Goal: Complete application form

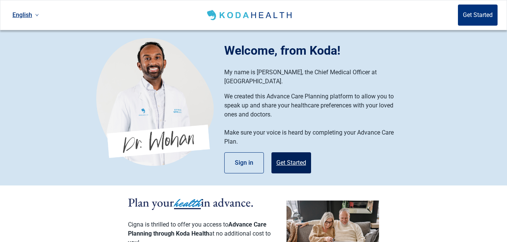
click at [289, 153] on button "Get Started" at bounding box center [291, 163] width 40 height 21
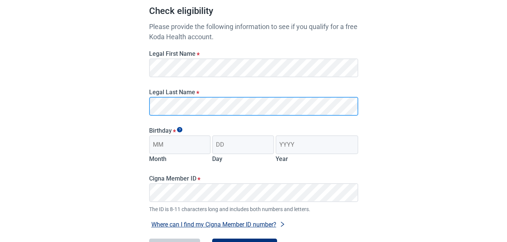
scroll to position [75, 0]
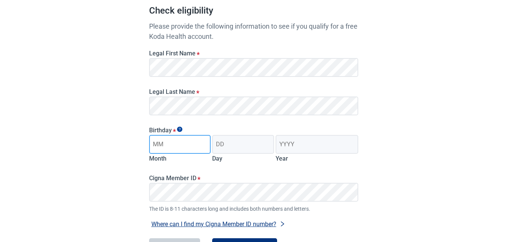
click at [186, 149] on input "Month" at bounding box center [180, 144] width 62 height 19
type input "08"
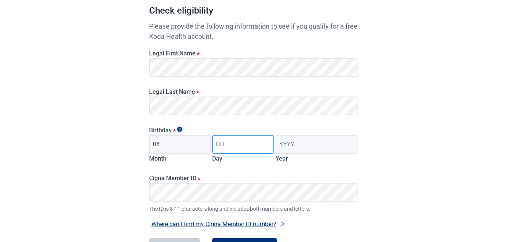
click at [228, 145] on input "Day" at bounding box center [243, 144] width 62 height 19
type input "02"
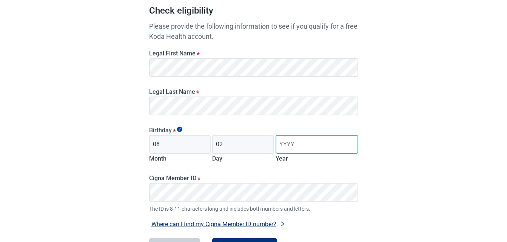
click at [284, 143] on input "Year" at bounding box center [317, 144] width 82 height 19
type input "1962"
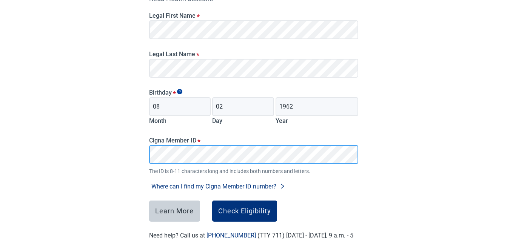
scroll to position [139, 0]
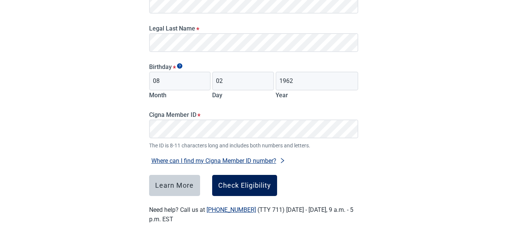
click at [264, 189] on div "Check Eligibility" at bounding box center [244, 186] width 53 height 8
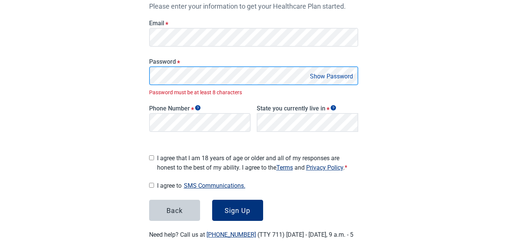
scroll to position [153, 0]
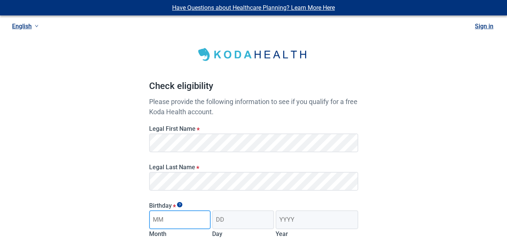
type input "08"
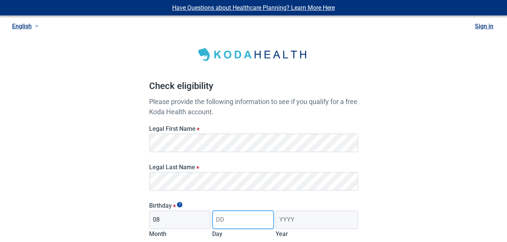
type input "02"
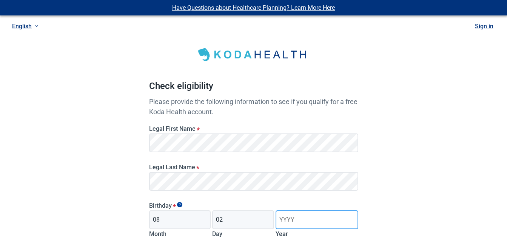
type input "1962"
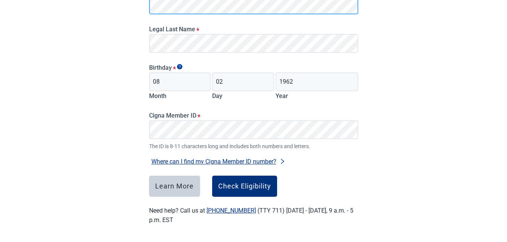
scroll to position [139, 0]
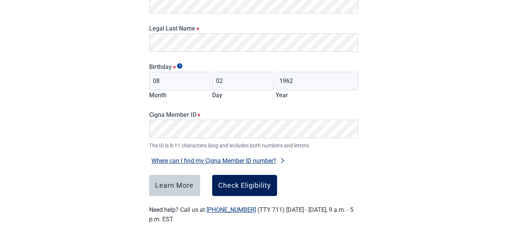
click at [273, 187] on button "Check Eligibility" at bounding box center [244, 185] width 65 height 21
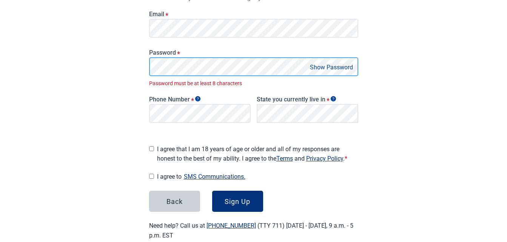
scroll to position [153, 0]
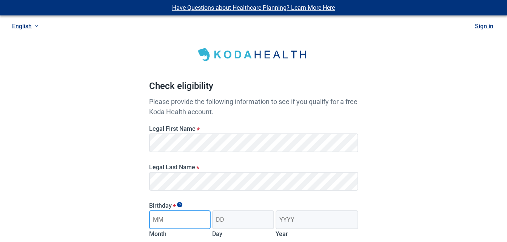
type input "08"
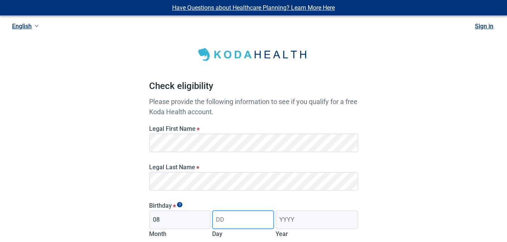
type input "02"
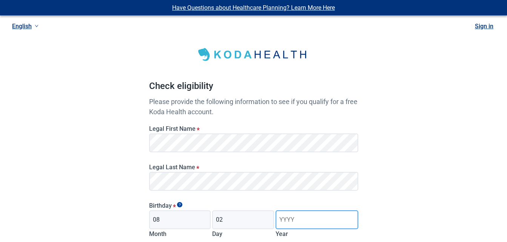
type input "1962"
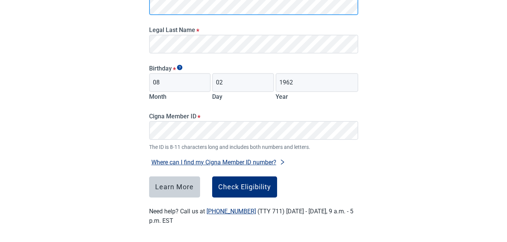
scroll to position [139, 0]
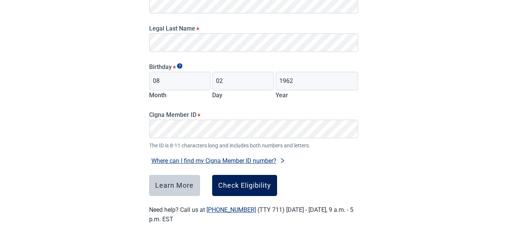
click at [266, 189] on div "Check Eligibility" at bounding box center [244, 186] width 53 height 8
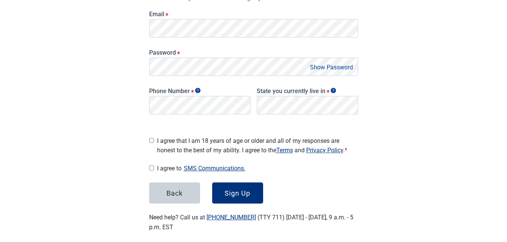
click at [325, 66] on button "Show Password" at bounding box center [332, 67] width 48 height 10
click at [149, 138] on input "I agree that I am 18 years of age or older and all of my responses are honest t…" at bounding box center [151, 140] width 5 height 5
checkbox input "true"
click at [153, 166] on input "I agree to SMS Communications." at bounding box center [151, 168] width 5 height 5
checkbox input "true"
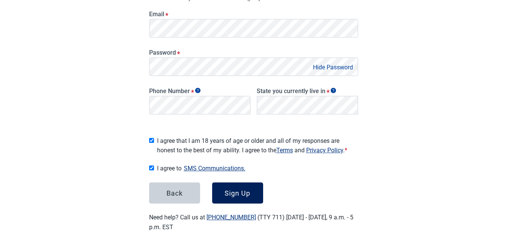
click at [242, 193] on div "Sign Up" at bounding box center [238, 193] width 26 height 8
click at [242, 193] on button "Sign Up" at bounding box center [237, 193] width 51 height 21
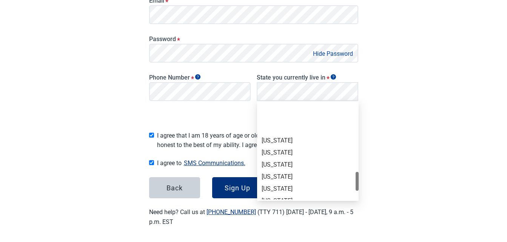
scroll to position [453, 0]
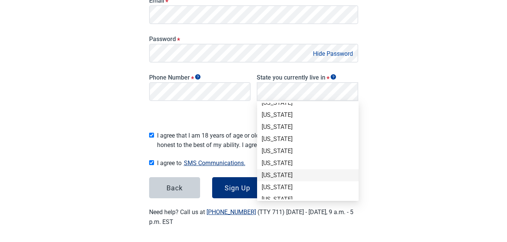
click at [293, 176] on div "Texas" at bounding box center [308, 175] width 92 height 8
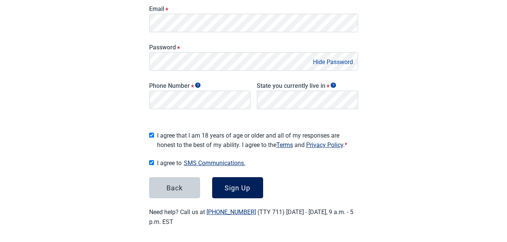
click at [259, 188] on button "Sign Up" at bounding box center [237, 187] width 51 height 21
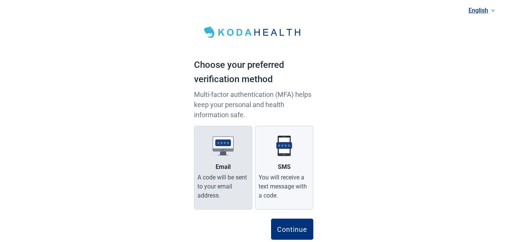
click at [211, 191] on div "A code will be sent to your email address." at bounding box center [222, 186] width 51 height 27
click at [0, 0] on input "Email A code will be sent to your email address." at bounding box center [0, 0] width 0 height 0
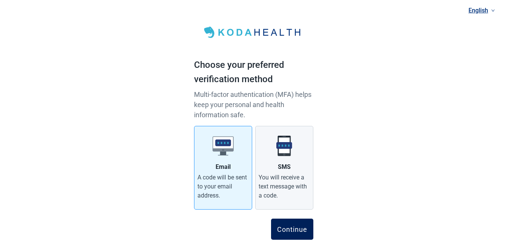
click at [284, 228] on div "Continue" at bounding box center [292, 230] width 30 height 8
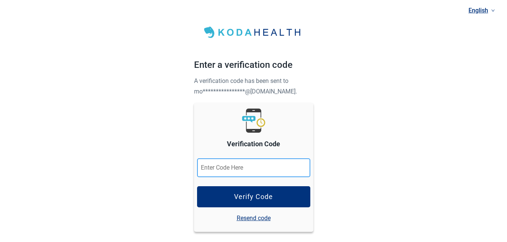
click at [253, 168] on input "Verification Code" at bounding box center [253, 168] width 113 height 19
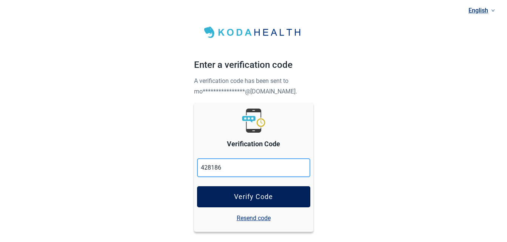
type input "428186"
click at [271, 197] on div "Verify Code" at bounding box center [253, 197] width 39 height 8
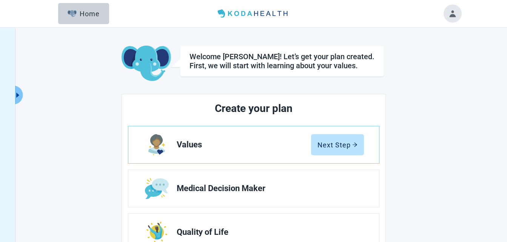
scroll to position [38, 0]
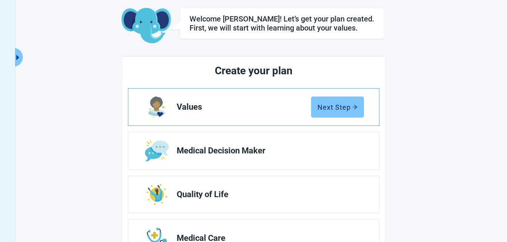
click at [354, 110] on div "Next Step" at bounding box center [337, 107] width 40 height 8
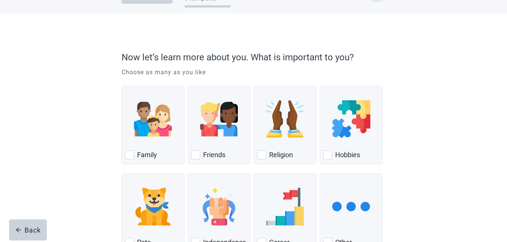
scroll to position [38, 0]
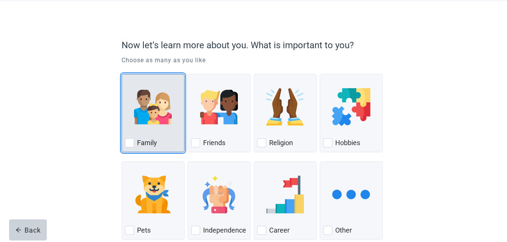
click at [128, 145] on div "Family, checkbox, not checked" at bounding box center [129, 143] width 9 height 9
click at [122, 74] on input "Family" at bounding box center [122, 74] width 0 height 0
checkbox input "true"
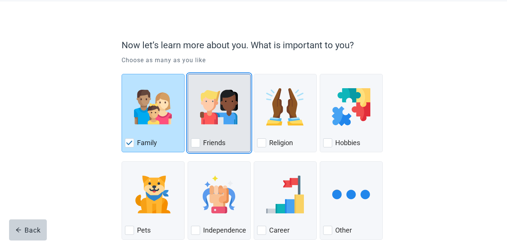
click at [191, 143] on div "Friends, checkbox, not checked" at bounding box center [195, 143] width 9 height 9
click at [188, 74] on input "Friends" at bounding box center [188, 74] width 0 height 0
checkbox input "true"
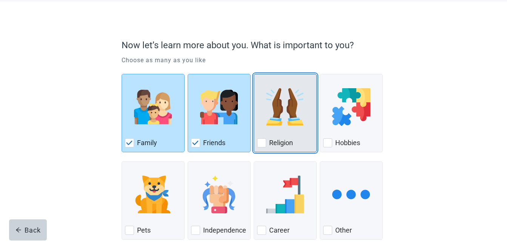
click at [261, 144] on div "Religion, checkbox, not checked" at bounding box center [261, 143] width 9 height 9
click at [254, 74] on input "Religion" at bounding box center [254, 74] width 0 height 0
checkbox input "true"
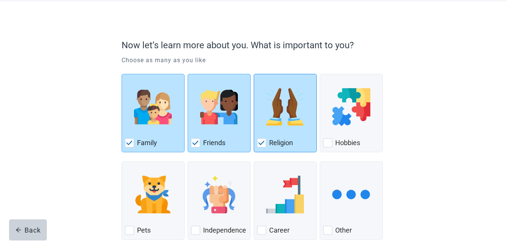
scroll to position [82, 0]
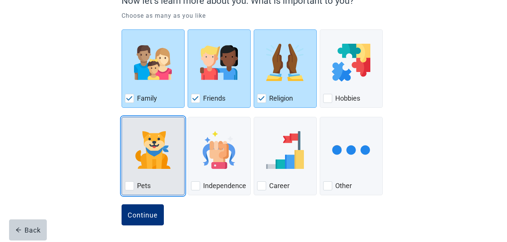
click at [132, 185] on div "Pets, checkbox, not checked" at bounding box center [129, 186] width 9 height 9
click at [122, 117] on input "Pets" at bounding box center [122, 117] width 0 height 0
checkbox input "true"
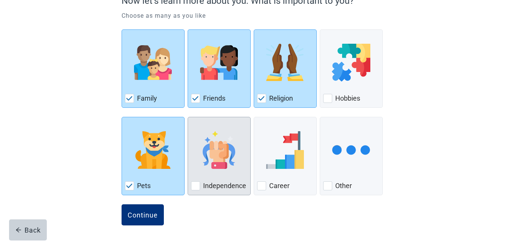
click at [198, 188] on div "Independence, checkbox, not checked" at bounding box center [195, 186] width 9 height 9
click at [188, 117] on input "Independence" at bounding box center [188, 117] width 0 height 0
checkbox input "true"
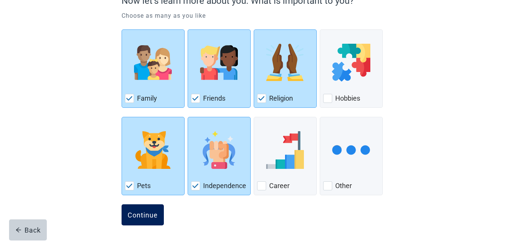
click at [158, 220] on button "Continue" at bounding box center [143, 215] width 42 height 21
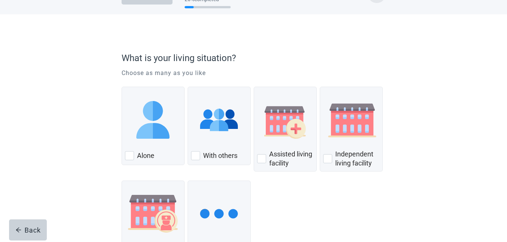
scroll to position [38, 0]
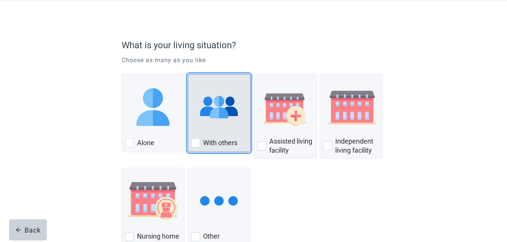
click at [196, 142] on div "With Others, checkbox, not checked" at bounding box center [195, 143] width 9 height 9
click at [188, 74] on input "With others" at bounding box center [188, 74] width 0 height 0
checkbox input "true"
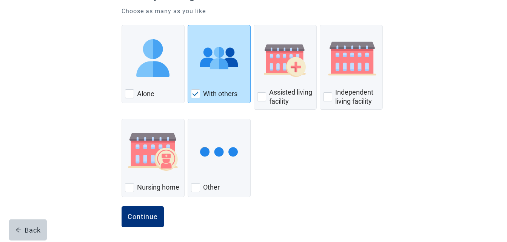
scroll to position [89, 0]
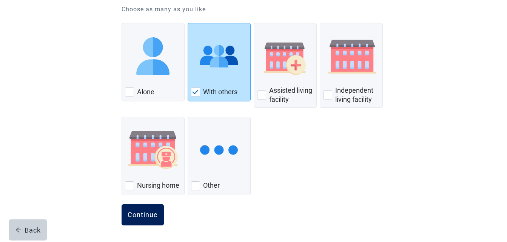
click at [148, 219] on div "Continue" at bounding box center [143, 215] width 30 height 8
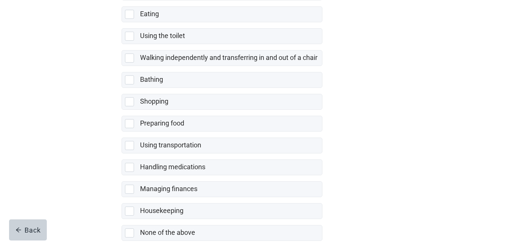
scroll to position [151, 0]
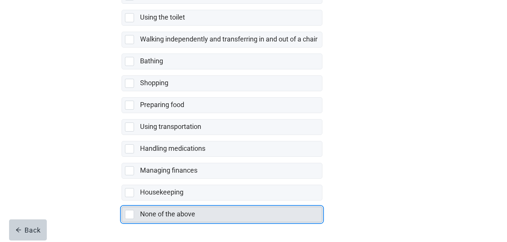
click at [129, 215] on div "None of the above, checkbox, not selected" at bounding box center [129, 214] width 9 height 9
click at [122, 201] on input "None of the above" at bounding box center [122, 201] width 0 height 0
checkbox input "true"
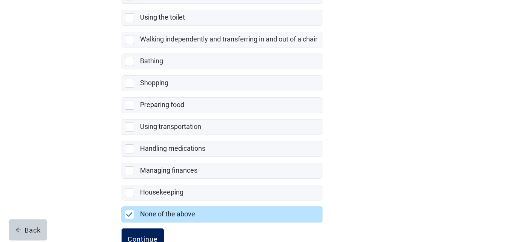
click at [149, 237] on div "Continue" at bounding box center [143, 240] width 30 height 8
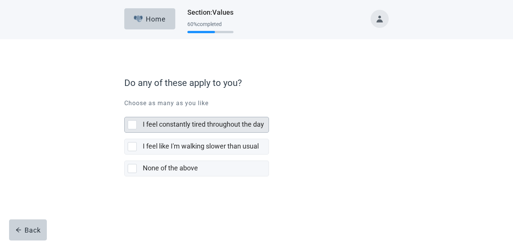
click at [131, 126] on div "I feel constantly tired throughout the day, checkbox, not selected" at bounding box center [132, 124] width 9 height 9
click at [125, 111] on input "I feel constantly tired throughout the day" at bounding box center [124, 111] width 0 height 0
checkbox input "true"
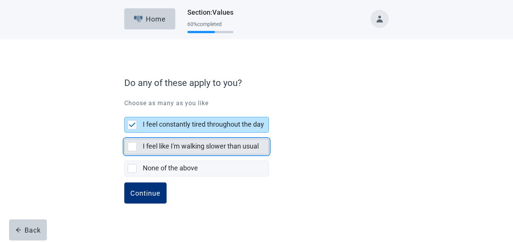
click at [134, 143] on div "I feel like I'm walking slower than usual, checkbox, not selected" at bounding box center [132, 146] width 9 height 9
click at [125, 133] on input "I feel like I'm walking slower than usual" at bounding box center [124, 133] width 0 height 0
checkbox input "true"
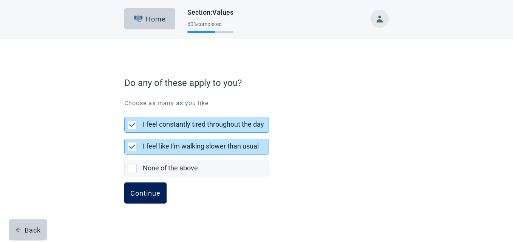
click at [154, 194] on div "Continue" at bounding box center [145, 193] width 30 height 8
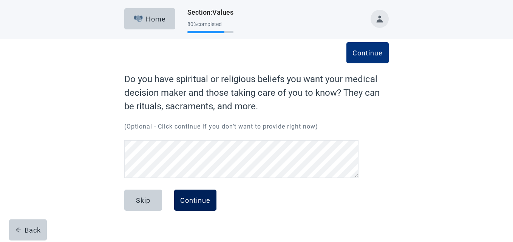
click at [188, 203] on div "Continue" at bounding box center [195, 201] width 30 height 8
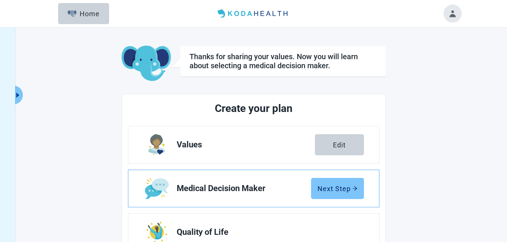
click at [341, 186] on div "Next Step" at bounding box center [337, 189] width 40 height 8
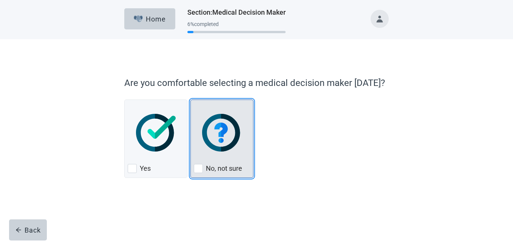
click at [199, 170] on div "No, not sure, checkbox, not checked" at bounding box center [198, 168] width 9 height 9
click at [191, 100] on input "No, not sure" at bounding box center [190, 100] width 0 height 0
checkbox input "true"
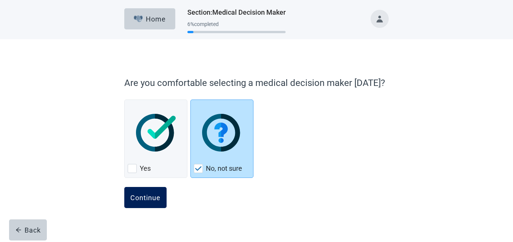
click at [160, 196] on button "Continue" at bounding box center [145, 197] width 42 height 21
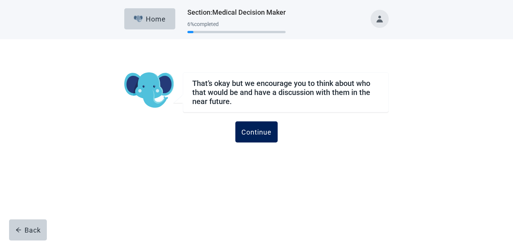
click at [251, 138] on button "Continue" at bounding box center [256, 132] width 42 height 21
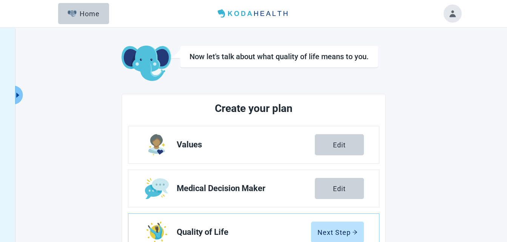
scroll to position [75, 0]
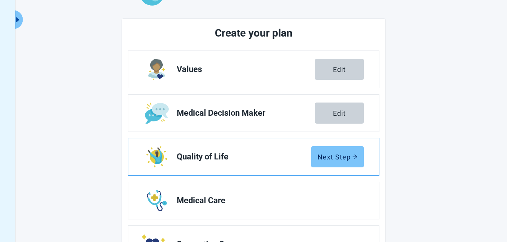
click at [345, 156] on div "Next Step" at bounding box center [337, 157] width 40 height 8
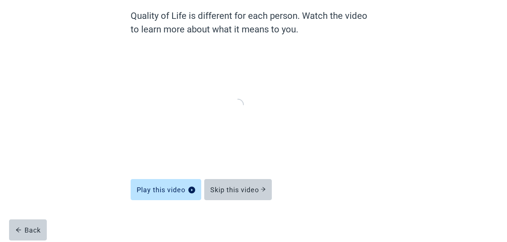
scroll to position [62, 0]
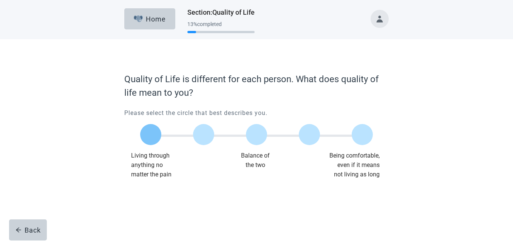
click at [150, 137] on label "Main content" at bounding box center [150, 134] width 21 height 21
click at [151, 135] on input "Quality of life scale: 0 out of 100. Living through anything no matter what" at bounding box center [151, 135] width 0 height 0
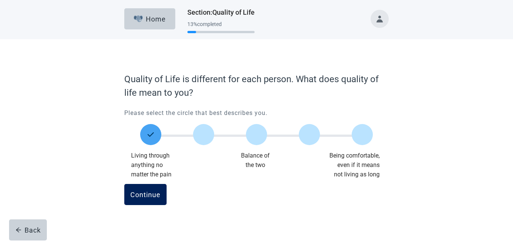
click at [163, 199] on button "Continue" at bounding box center [145, 194] width 42 height 21
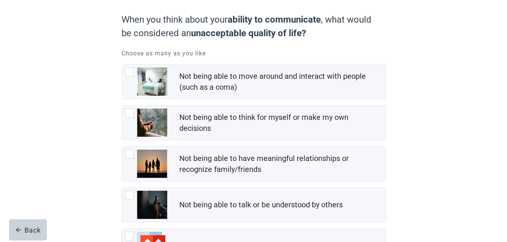
scroll to position [75, 0]
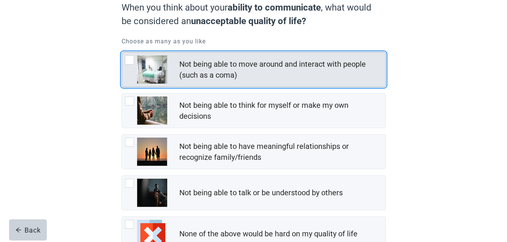
click at [127, 60] on div "Not being able to move around and interact with people (such as a coma), checkb…" at bounding box center [129, 59] width 9 height 9
click at [122, 52] on input "Not being able to move around and interact with people (such as a coma)" at bounding box center [122, 52] width 0 height 0
checkbox input "true"
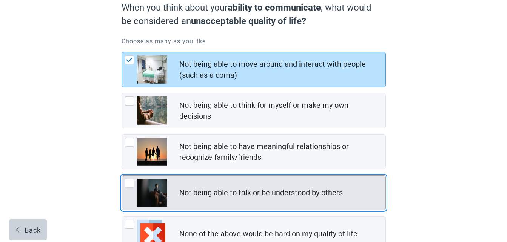
click at [129, 184] on div "Not being able to talk or be understood by others, checkbox, not checked" at bounding box center [129, 183] width 9 height 9
click at [122, 176] on input "Not being able to talk or be understood by others" at bounding box center [122, 176] width 0 height 0
checkbox input "true"
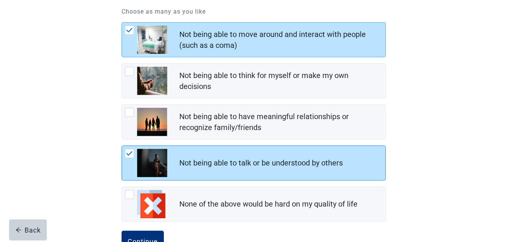
scroll to position [132, 0]
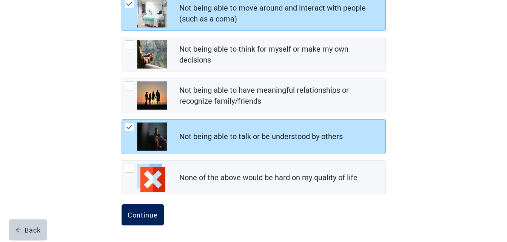
click at [143, 217] on div "Continue" at bounding box center [143, 215] width 30 height 8
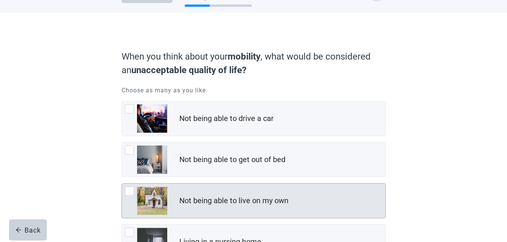
scroll to position [38, 0]
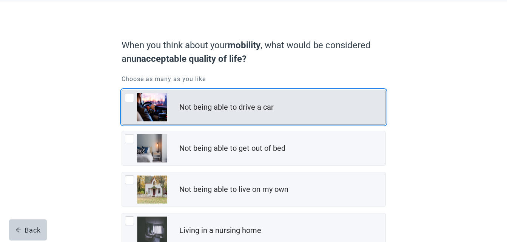
click at [130, 99] on div "Not being able to drive a car, checkbox, not checked" at bounding box center [129, 97] width 9 height 9
click at [122, 90] on input "Not being able to drive a car" at bounding box center [122, 90] width 0 height 0
checkbox input "true"
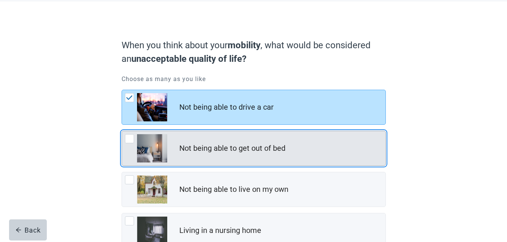
click at [131, 138] on div "Not being able to get out of bed, checkbox, not checked" at bounding box center [129, 138] width 9 height 9
click at [122, 131] on input "Not being able to get out of bed" at bounding box center [122, 131] width 0 height 0
checkbox input "true"
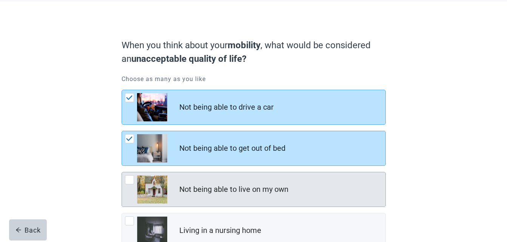
click at [128, 181] on div "Not being able to live on my own, checkbox, not checked" at bounding box center [129, 180] width 9 height 9
click at [122, 173] on input "Not being able to live on my own" at bounding box center [122, 172] width 0 height 0
checkbox input "false"
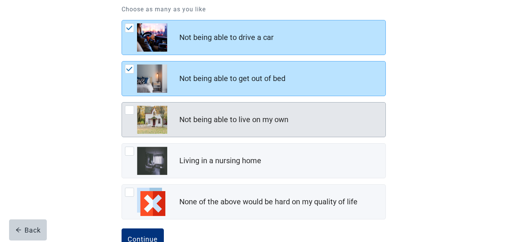
scroll to position [113, 0]
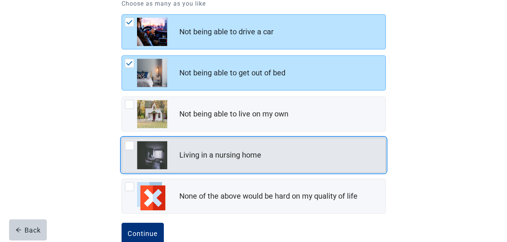
drag, startPoint x: 129, startPoint y: 143, endPoint x: 130, endPoint y: 151, distance: 8.0
click at [129, 144] on div "Living in a nursing home, checkbox, not checked" at bounding box center [129, 145] width 9 height 9
click at [122, 138] on input "Living in a nursing home" at bounding box center [122, 138] width 0 height 0
checkbox input "true"
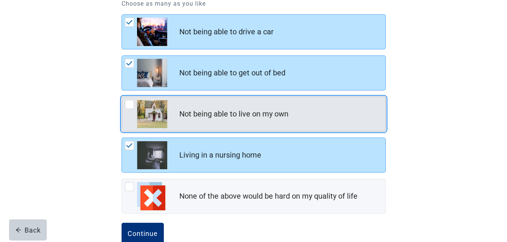
click at [127, 106] on div "Not being able to live on my own, checkbox, not checked" at bounding box center [129, 104] width 9 height 9
click at [122, 97] on input "Not being able to live on my own" at bounding box center [122, 97] width 0 height 0
checkbox input "true"
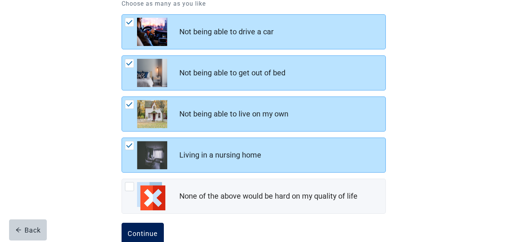
click at [145, 232] on div "Continue" at bounding box center [143, 234] width 30 height 8
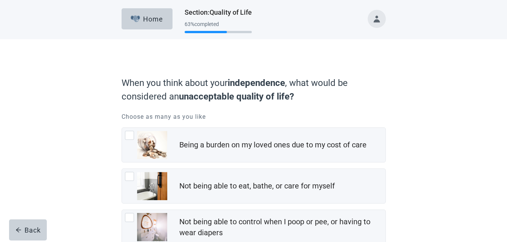
scroll to position [38, 0]
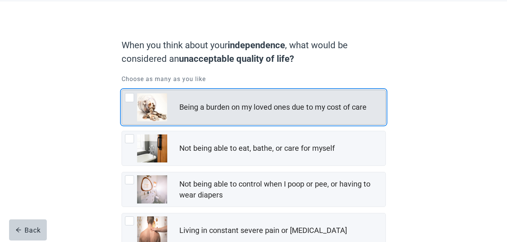
click at [131, 98] on div "Being a burden on my loved ones due to my cost of care, checkbox, not checked" at bounding box center [129, 97] width 9 height 9
click at [122, 90] on input "Being a burden on my loved ones due to my cost of care" at bounding box center [122, 90] width 0 height 0
checkbox input "false"
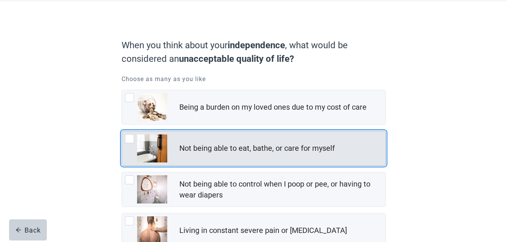
click at [132, 141] on div "Not being able to eat, bathe, or care for myself, checkbox, not checked" at bounding box center [129, 138] width 9 height 9
click at [122, 131] on input "Not being able to eat, bathe, or care for myself" at bounding box center [122, 131] width 0 height 0
checkbox input "true"
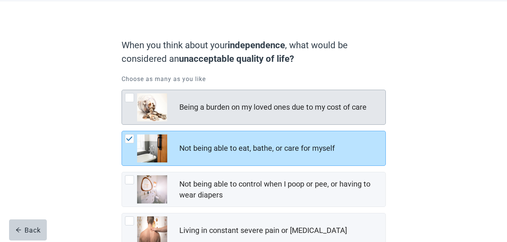
click at [131, 100] on div "Being a burden on my loved ones due to my cost of care, checkbox, not checked" at bounding box center [129, 97] width 9 height 9
click at [122, 90] on input "Being a burden on my loved ones due to my cost of care" at bounding box center [122, 90] width 0 height 0
checkbox input "true"
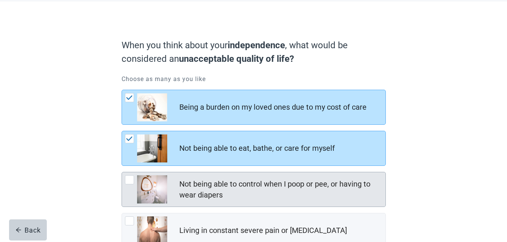
scroll to position [75, 0]
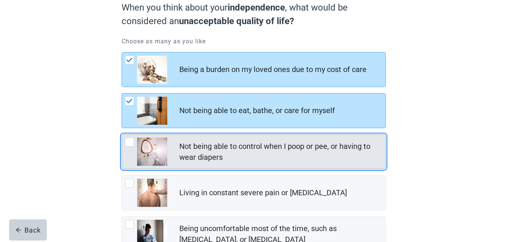
click at [132, 145] on div "Not being able to control when I poop or pee, or having to wear diapers, checkb…" at bounding box center [129, 142] width 9 height 9
click at [122, 135] on input "Not being able to control when I poop or pee, or having to wear diapers" at bounding box center [122, 134] width 0 height 0
checkbox input "true"
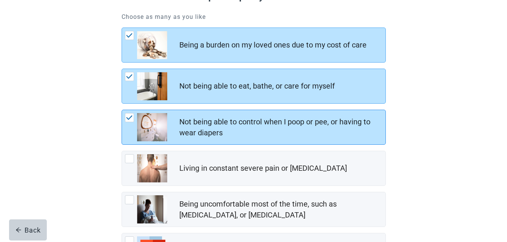
scroll to position [113, 0]
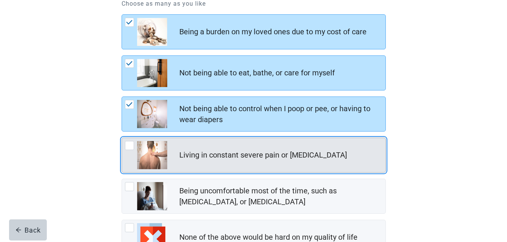
click at [129, 147] on div "Living in constant severe pain or shortness of breath, checkbox, not checked" at bounding box center [129, 145] width 9 height 9
click at [122, 138] on input "Living in constant severe pain or shortness of breath" at bounding box center [122, 138] width 0 height 0
checkbox input "true"
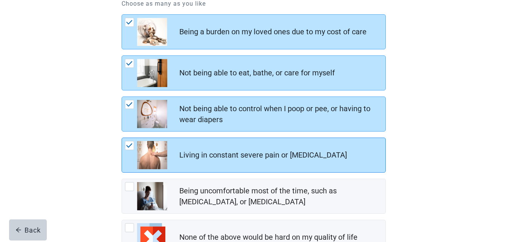
scroll to position [151, 0]
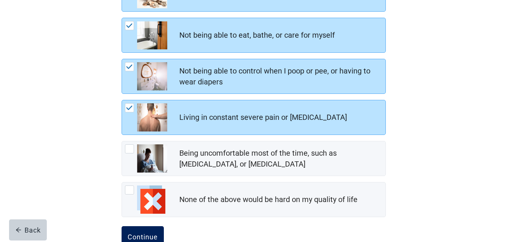
click at [156, 233] on div "Continue" at bounding box center [143, 237] width 30 height 8
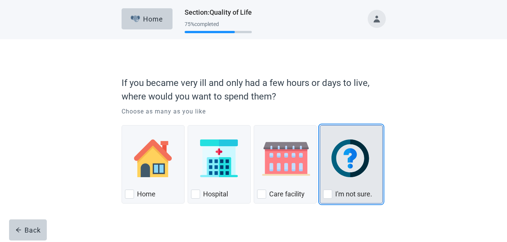
click at [328, 195] on div "I'm not sure., checkbox, not checked" at bounding box center [327, 194] width 9 height 9
click at [320, 126] on input "I'm not sure." at bounding box center [320, 125] width 0 height 0
checkbox input "true"
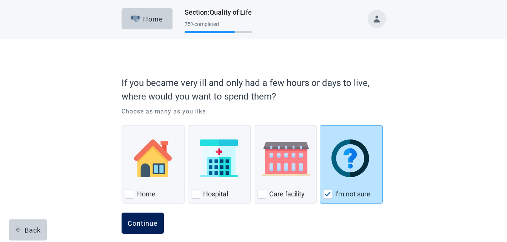
click at [154, 225] on div "Continue" at bounding box center [143, 224] width 30 height 8
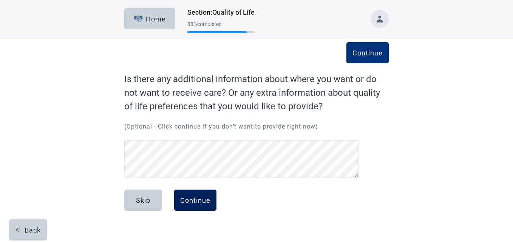
click at [195, 198] on div "Continue" at bounding box center [195, 201] width 30 height 8
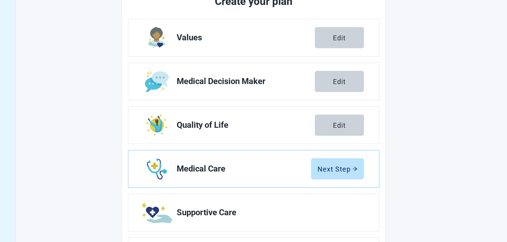
scroll to position [113, 0]
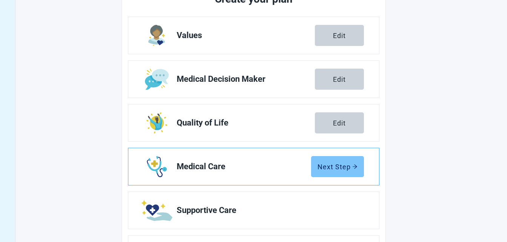
click at [362, 170] on button "Next Step" at bounding box center [337, 166] width 53 height 21
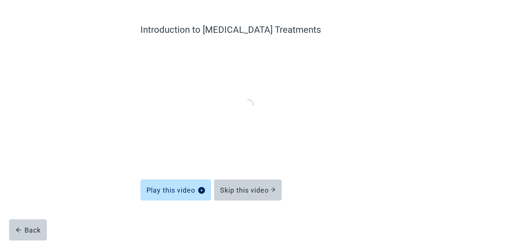
scroll to position [49, 0]
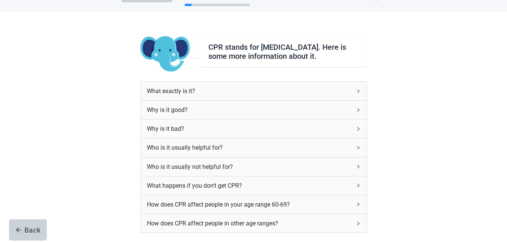
scroll to position [113, 0]
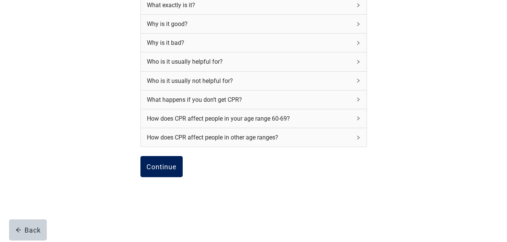
click at [163, 171] on div "Continue" at bounding box center [161, 167] width 30 height 8
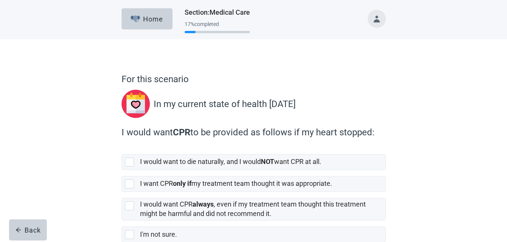
scroll to position [38, 0]
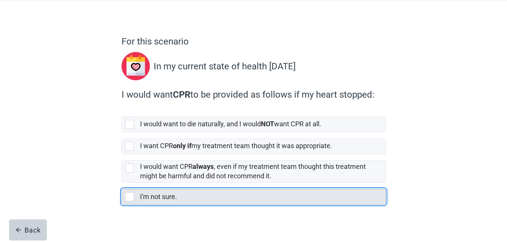
click at [132, 196] on div "I'm not sure., checkbox, not selected" at bounding box center [129, 197] width 9 height 9
click at [122, 183] on input "I'm not sure." at bounding box center [122, 183] width 0 height 0
checkbox input "true"
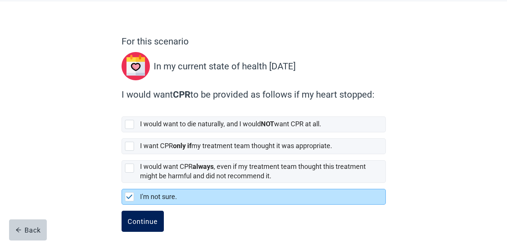
click at [146, 225] on div "Continue" at bounding box center [143, 222] width 30 height 8
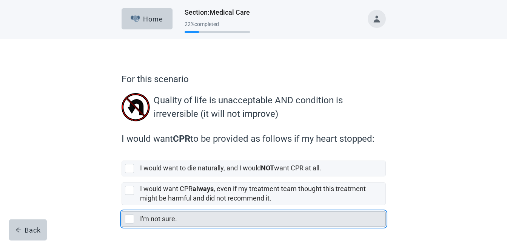
click at [131, 218] on div "I'm not sure., checkbox, not selected" at bounding box center [129, 219] width 9 height 9
click at [122, 206] on input "I'm not sure." at bounding box center [122, 205] width 0 height 0
checkbox input "true"
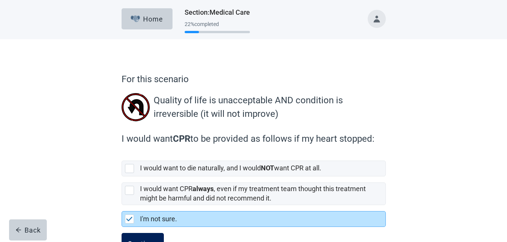
click at [151, 238] on button "Continue" at bounding box center [143, 243] width 42 height 21
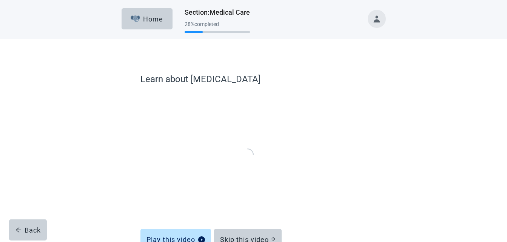
scroll to position [29, 0]
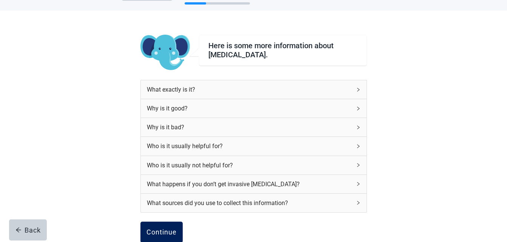
click at [176, 230] on div "Continue" at bounding box center [161, 233] width 30 height 8
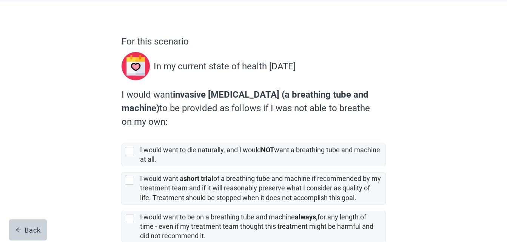
scroll to position [75, 0]
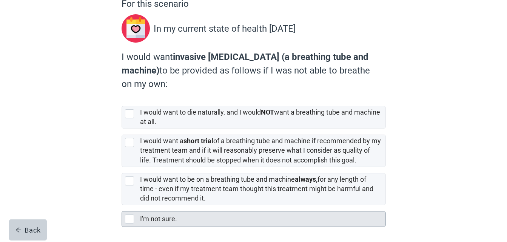
click at [130, 220] on div "I'm not sure., checkbox, not selected" at bounding box center [129, 219] width 9 height 9
click at [122, 206] on input "I'm not sure." at bounding box center [122, 205] width 0 height 0
checkbox input "true"
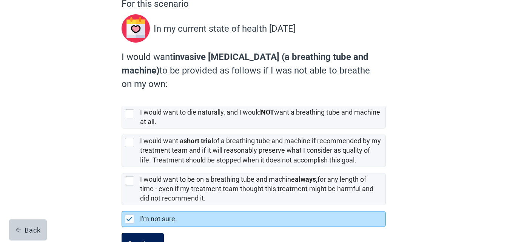
click at [143, 236] on button "Continue" at bounding box center [143, 243] width 42 height 21
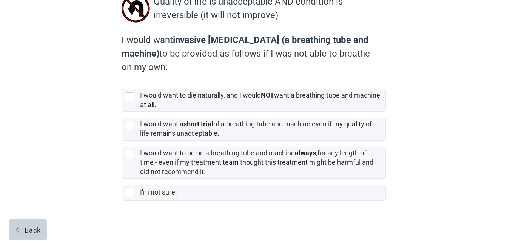
scroll to position [101, 0]
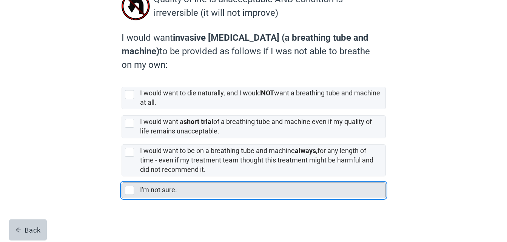
click at [130, 194] on div "I'm not sure., checkbox, not selected" at bounding box center [129, 190] width 9 height 9
click at [122, 177] on input "I'm not sure." at bounding box center [122, 177] width 0 height 0
checkbox input "true"
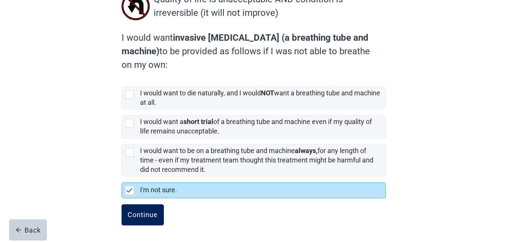
click at [143, 219] on div "Continue" at bounding box center [143, 215] width 30 height 8
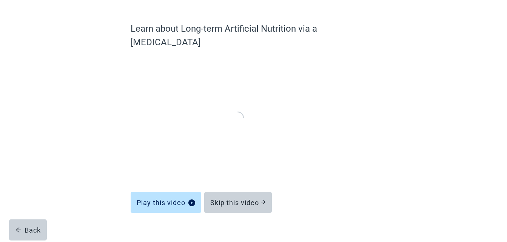
scroll to position [49, 0]
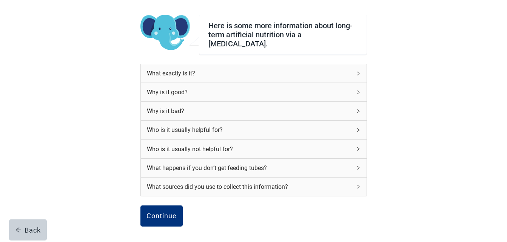
scroll to position [99, 0]
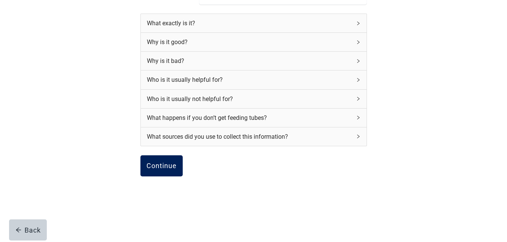
click at [164, 168] on button "Continue" at bounding box center [161, 166] width 42 height 21
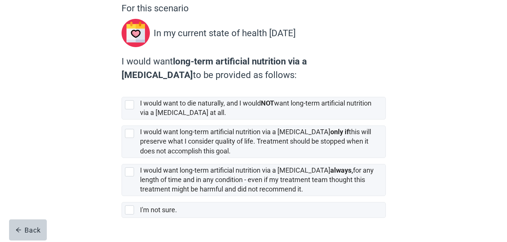
scroll to position [75, 0]
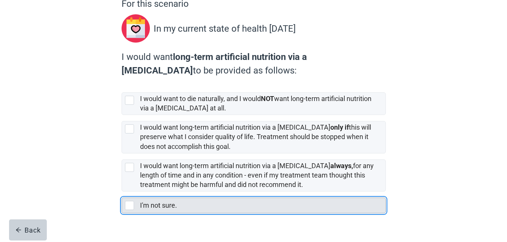
click at [130, 209] on div "I'm not sure., checkbox, not selected" at bounding box center [129, 205] width 9 height 9
click at [122, 192] on input "I'm not sure." at bounding box center [122, 192] width 0 height 0
checkbox input "true"
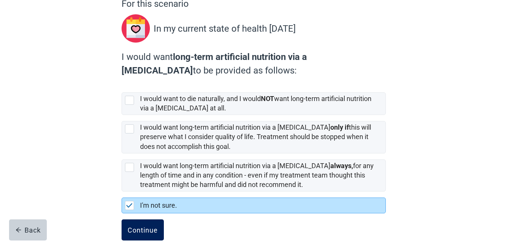
click at [142, 232] on div "Continue" at bounding box center [143, 230] width 30 height 8
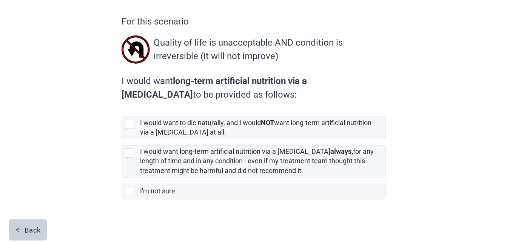
scroll to position [59, 0]
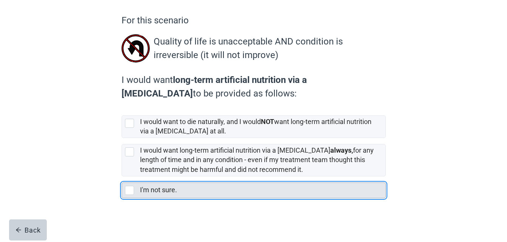
click at [133, 191] on div "I'm not sure., checkbox, not selected" at bounding box center [129, 190] width 9 height 9
click at [122, 177] on input "I'm not sure." at bounding box center [122, 177] width 0 height 0
checkbox input "true"
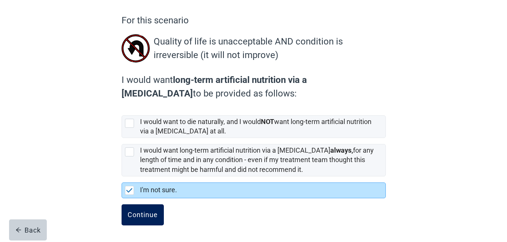
click at [151, 214] on div "Continue" at bounding box center [143, 215] width 30 height 8
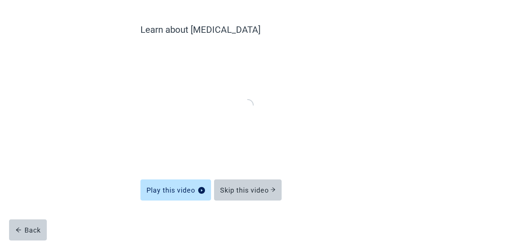
scroll to position [49, 0]
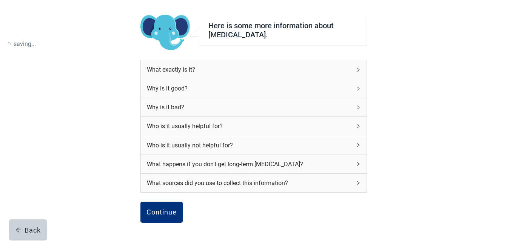
scroll to position [59, 0]
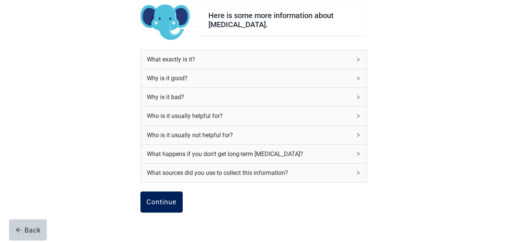
click at [168, 196] on button "Continue" at bounding box center [161, 202] width 42 height 21
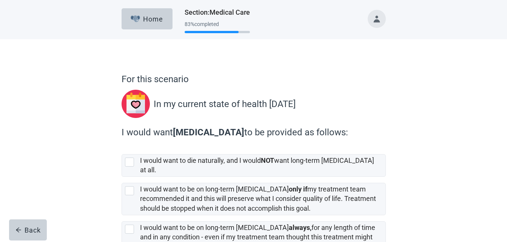
scroll to position [70, 0]
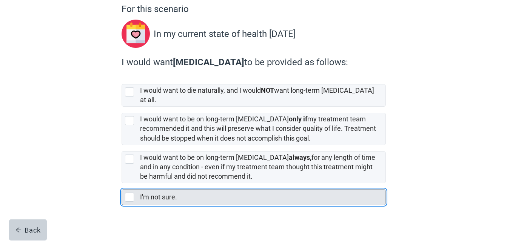
click at [129, 194] on div "I'm not sure., checkbox, not selected" at bounding box center [129, 197] width 9 height 9
click at [122, 184] on input "I'm not sure." at bounding box center [122, 183] width 0 height 0
checkbox input "true"
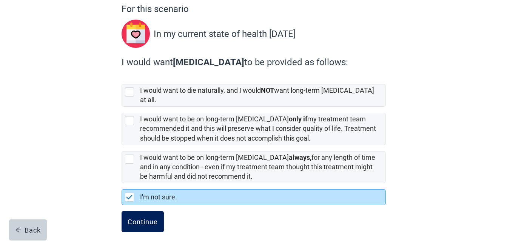
click at [145, 218] on div "Continue" at bounding box center [143, 222] width 30 height 8
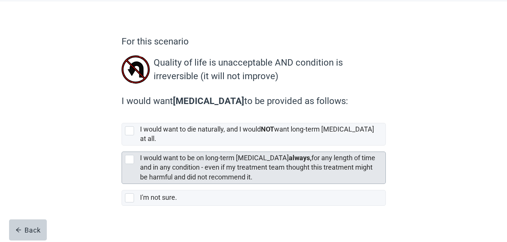
scroll to position [38, 0]
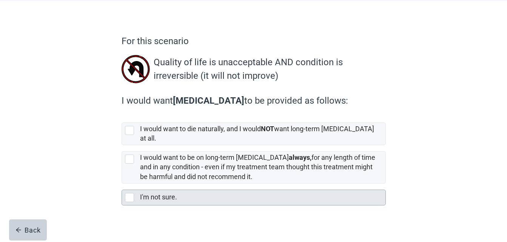
click at [130, 194] on div "I'm not sure., checkbox, not selected" at bounding box center [129, 197] width 9 height 9
click at [122, 184] on input "I'm not sure." at bounding box center [122, 184] width 0 height 0
checkbox input "true"
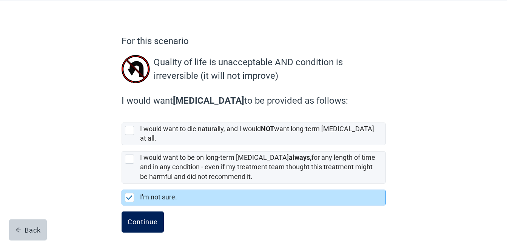
click at [140, 219] on div "Continue" at bounding box center [143, 223] width 30 height 8
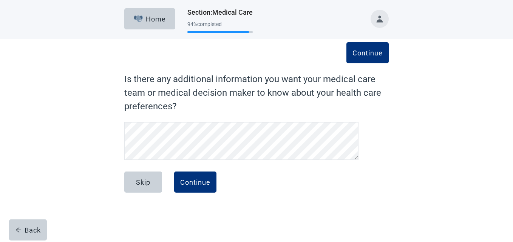
click at [145, 217] on div "Home Section : Medical Care 94 % completed Continue Is there any additional inf…" at bounding box center [256, 121] width 513 height 242
click at [155, 188] on button "Skip" at bounding box center [143, 182] width 38 height 21
click at [154, 179] on button "Skip" at bounding box center [143, 182] width 38 height 21
click at [204, 188] on button "Continue" at bounding box center [195, 182] width 42 height 21
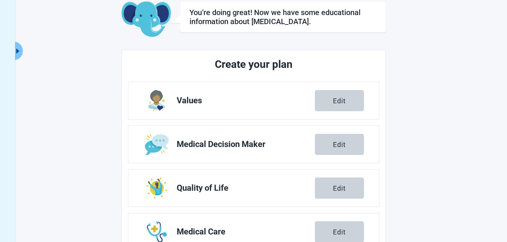
scroll to position [113, 0]
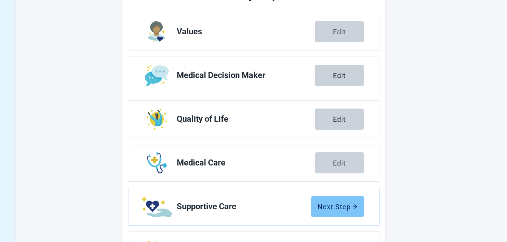
click at [347, 207] on div "Next Step" at bounding box center [337, 207] width 40 height 8
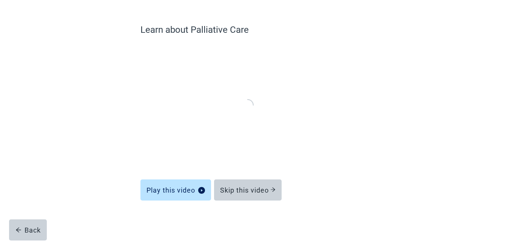
scroll to position [49, 0]
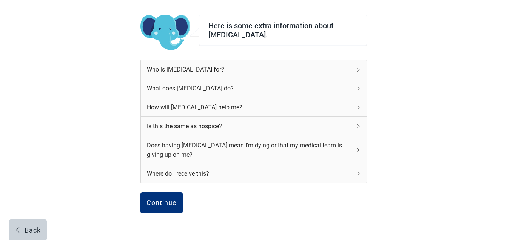
scroll to position [89, 0]
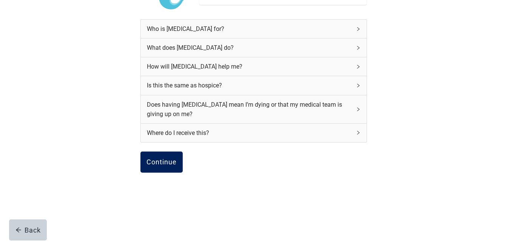
click at [165, 170] on button "Continue" at bounding box center [161, 162] width 42 height 21
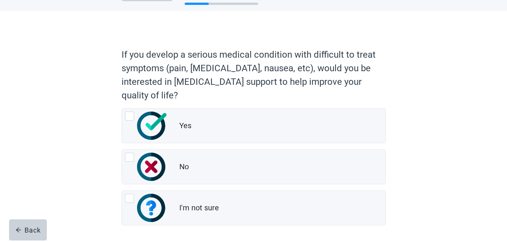
scroll to position [59, 0]
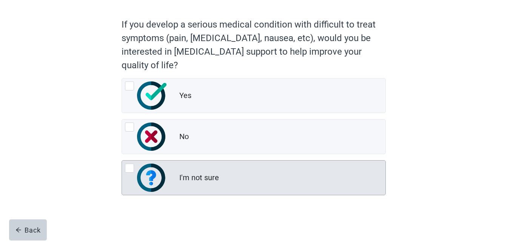
click at [126, 172] on div "I'm not sure, radio button, not checked" at bounding box center [129, 168] width 9 height 9
click at [122, 161] on input "I'm not sure" at bounding box center [122, 160] width 0 height 0
radio input "true"
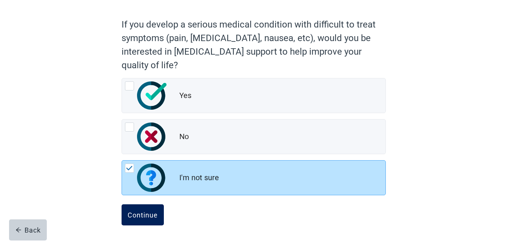
click at [156, 223] on button "Continue" at bounding box center [143, 215] width 42 height 21
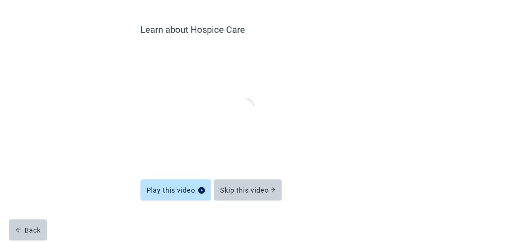
scroll to position [49, 0]
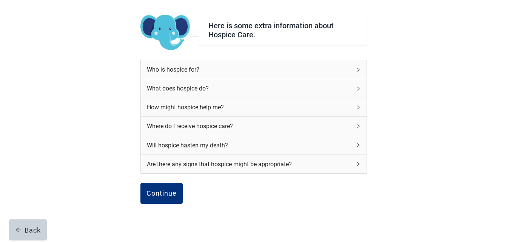
scroll to position [59, 0]
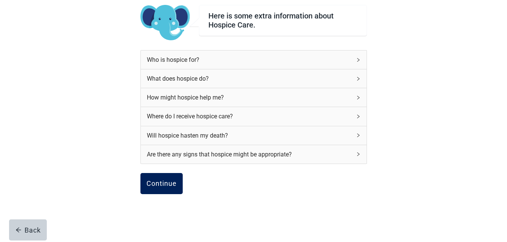
click at [163, 184] on div "Continue" at bounding box center [161, 184] width 30 height 8
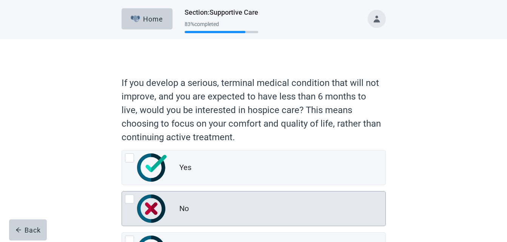
scroll to position [72, 0]
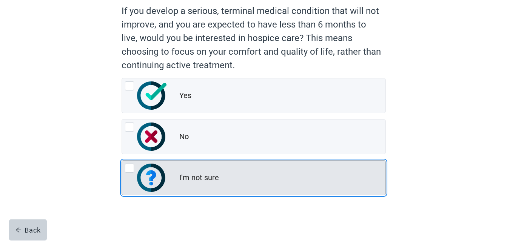
click at [128, 173] on div "I'm not sure, radio button, not checked" at bounding box center [146, 178] width 42 height 28
click at [122, 161] on input "I'm not sure" at bounding box center [122, 160] width 0 height 0
radio input "true"
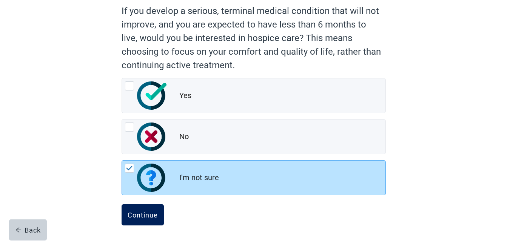
click at [151, 216] on div "Continue" at bounding box center [143, 215] width 30 height 8
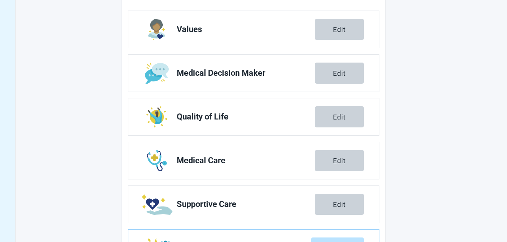
scroll to position [159, 0]
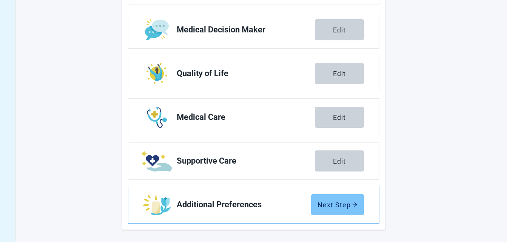
click at [346, 205] on div "Next Step" at bounding box center [337, 205] width 40 height 8
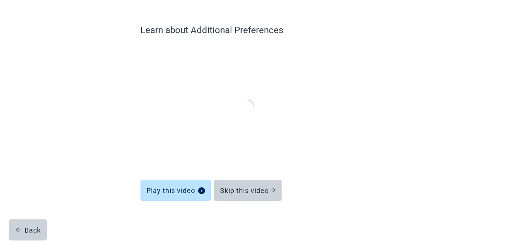
scroll to position [49, 0]
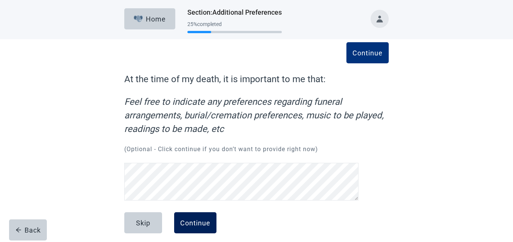
click at [208, 219] on div "Continue" at bounding box center [195, 223] width 30 height 8
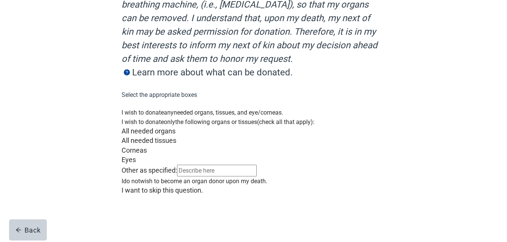
scroll to position [223, 0]
click at [131, 186] on div "Main content" at bounding box center [254, 186] width 264 height 0
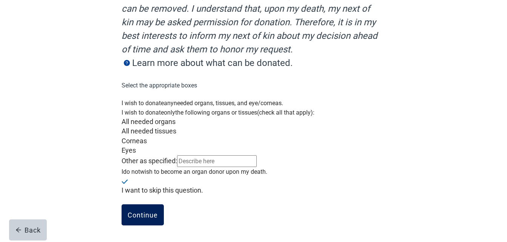
click at [146, 218] on div "Continue" at bounding box center [143, 215] width 30 height 8
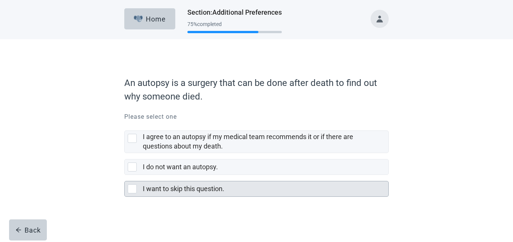
click at [131, 193] on div "I want to skip this question., checkbox, not selected" at bounding box center [132, 189] width 9 height 9
click at [125, 176] on input "I want to skip this question." at bounding box center [124, 175] width 0 height 0
checkbox input "true"
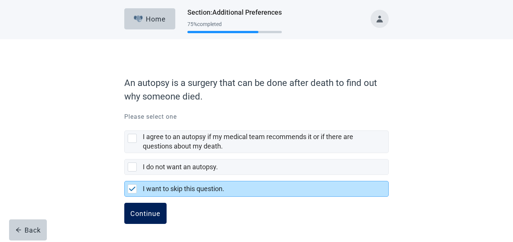
click at [149, 219] on button "Continue" at bounding box center [145, 213] width 42 height 21
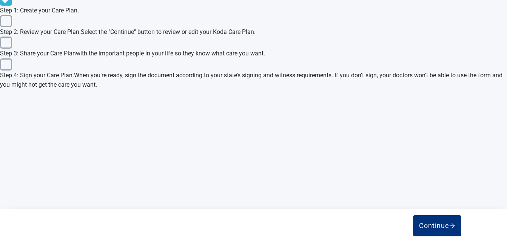
scroll to position [344, 0]
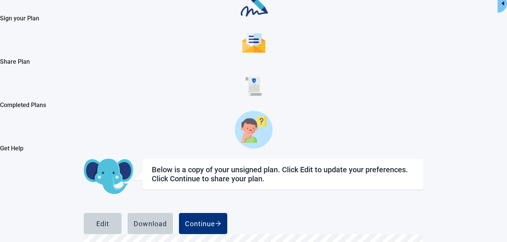
scroll to position [6524, 0]
